Goal: Transaction & Acquisition: Purchase product/service

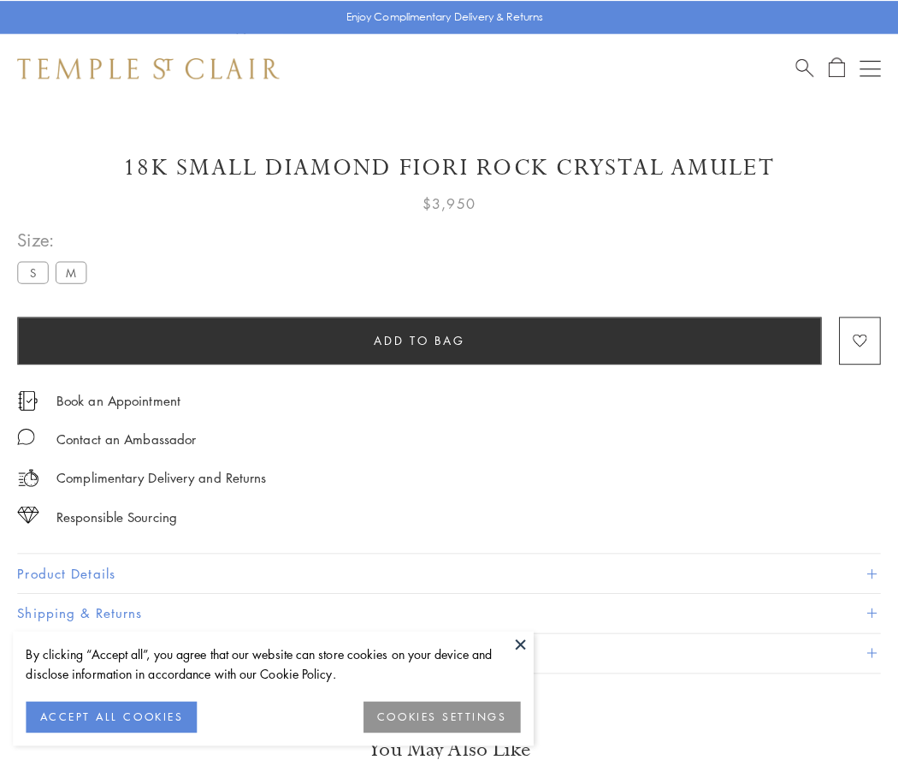
scroll to position [22, 0]
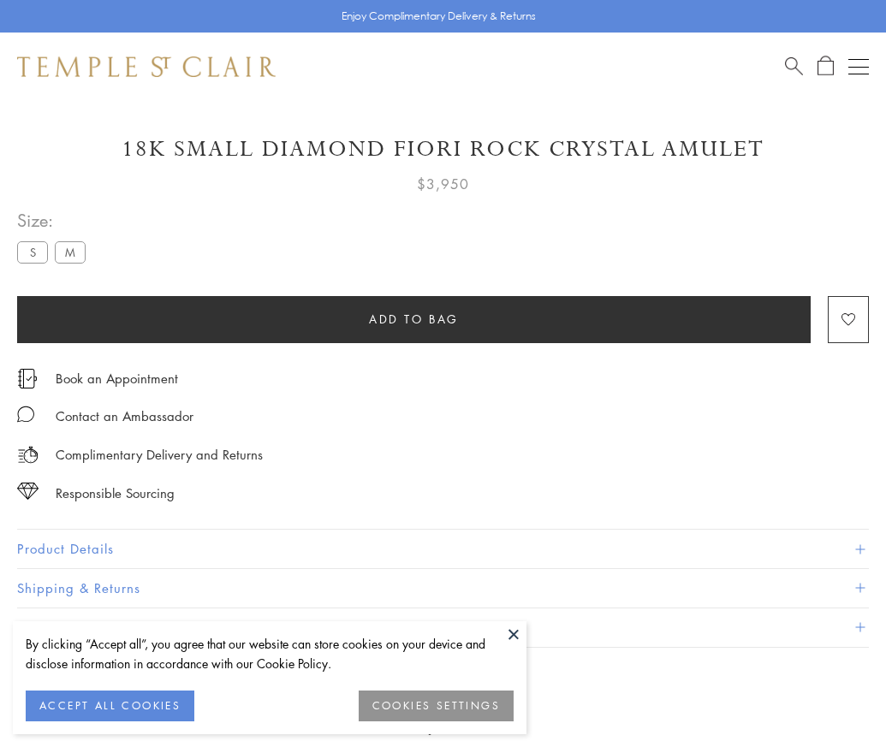
click at [413, 318] on span "Add to bag" at bounding box center [414, 319] width 90 height 19
